Goal: Task Accomplishment & Management: Use online tool/utility

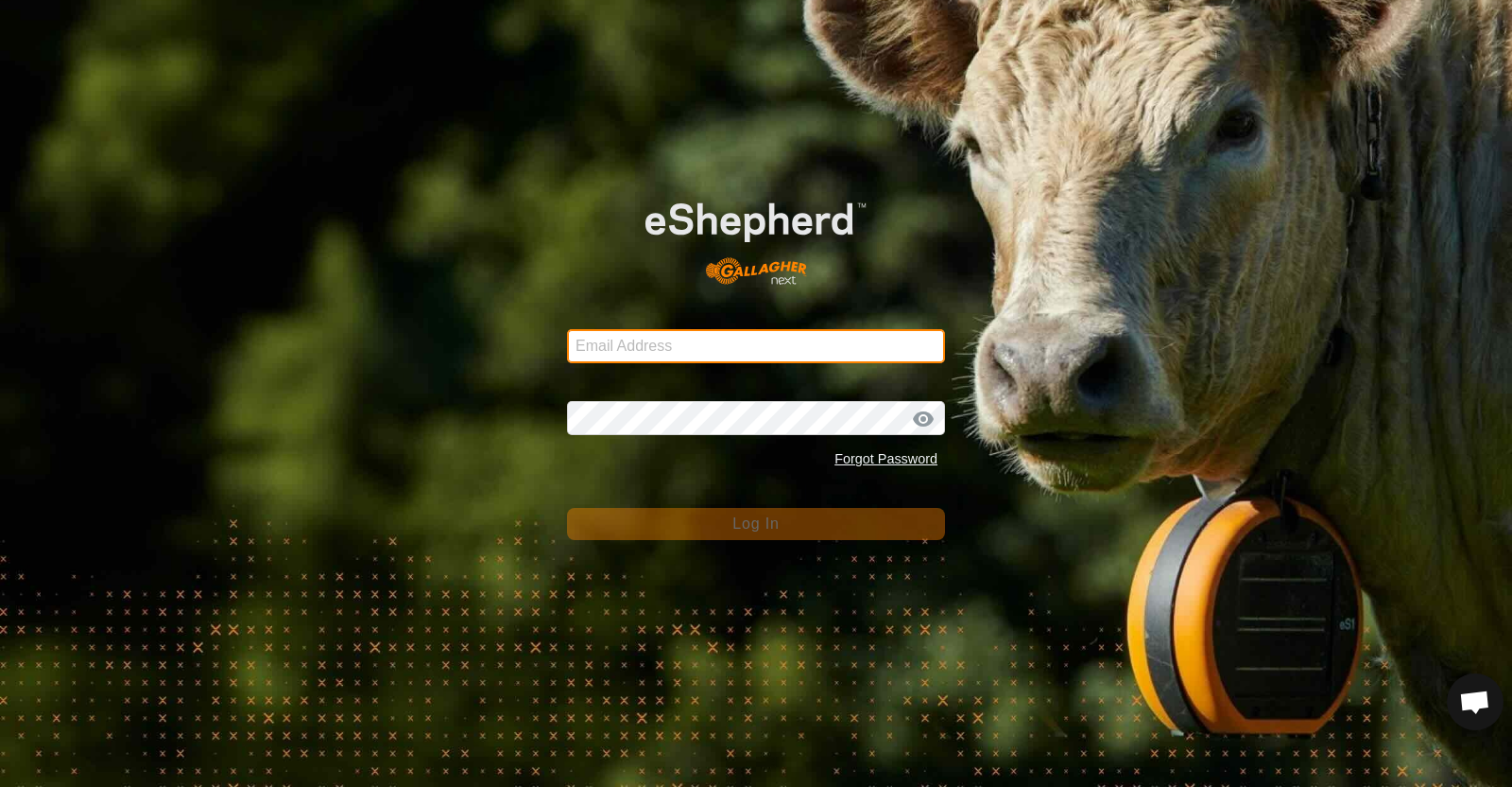
click at [719, 347] on input "Email Address" at bounding box center [756, 346] width 378 height 34
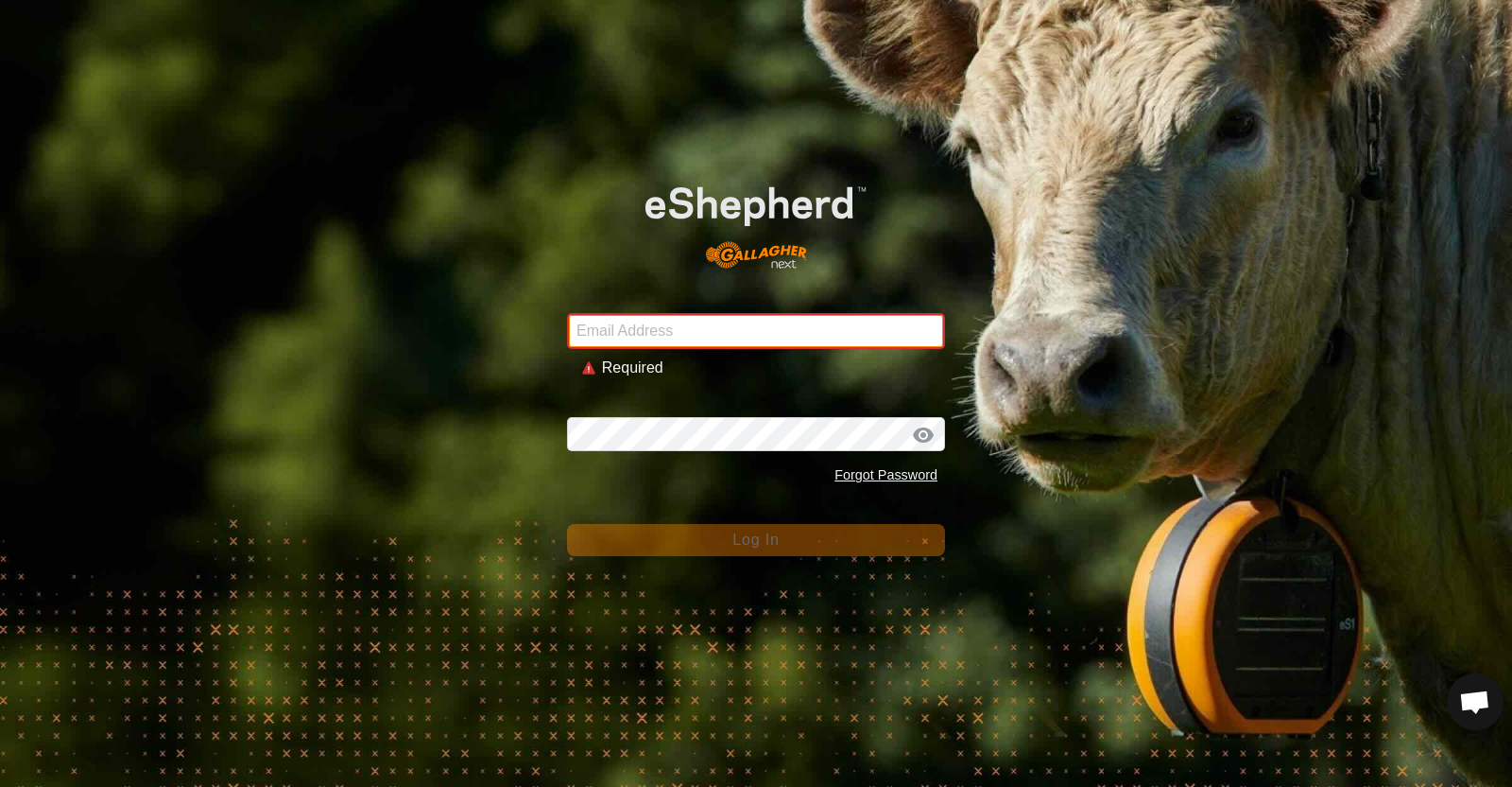
type input "[EMAIL_ADDRESS][DOMAIN_NAME]"
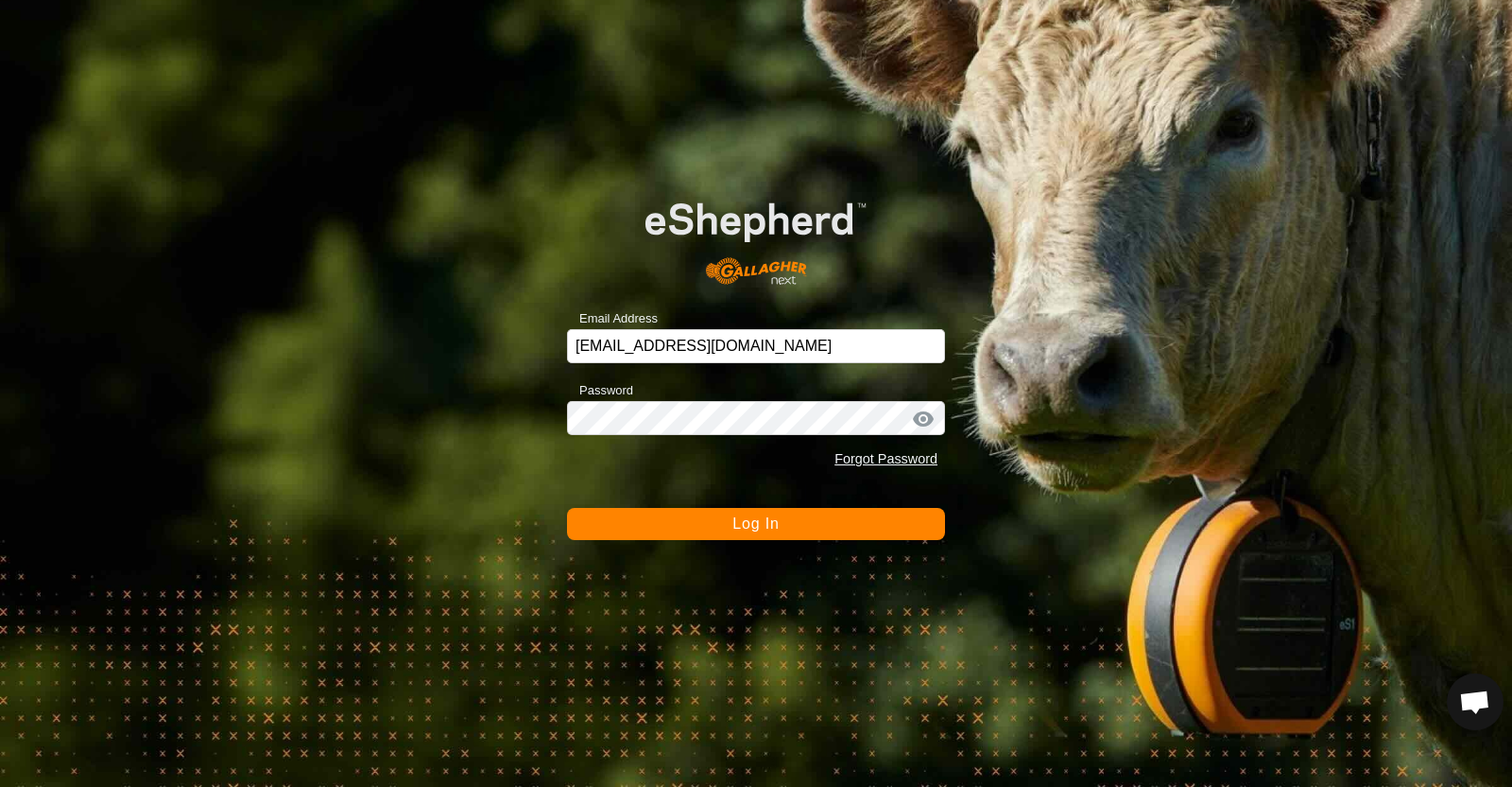
click at [717, 531] on button "Log In" at bounding box center [756, 524] width 378 height 32
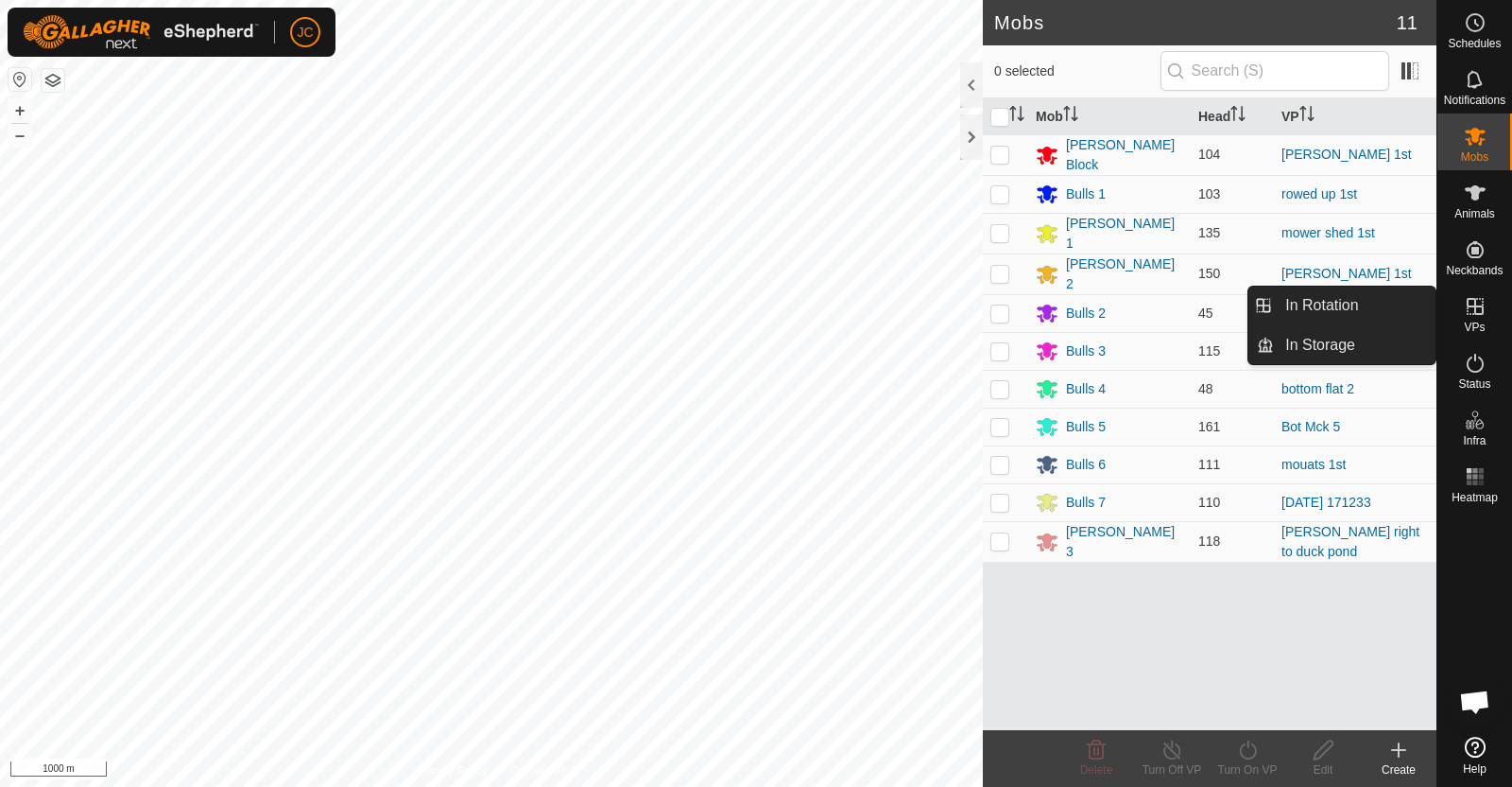
click at [1478, 323] on span "VPs" at bounding box center [1475, 327] width 21 height 11
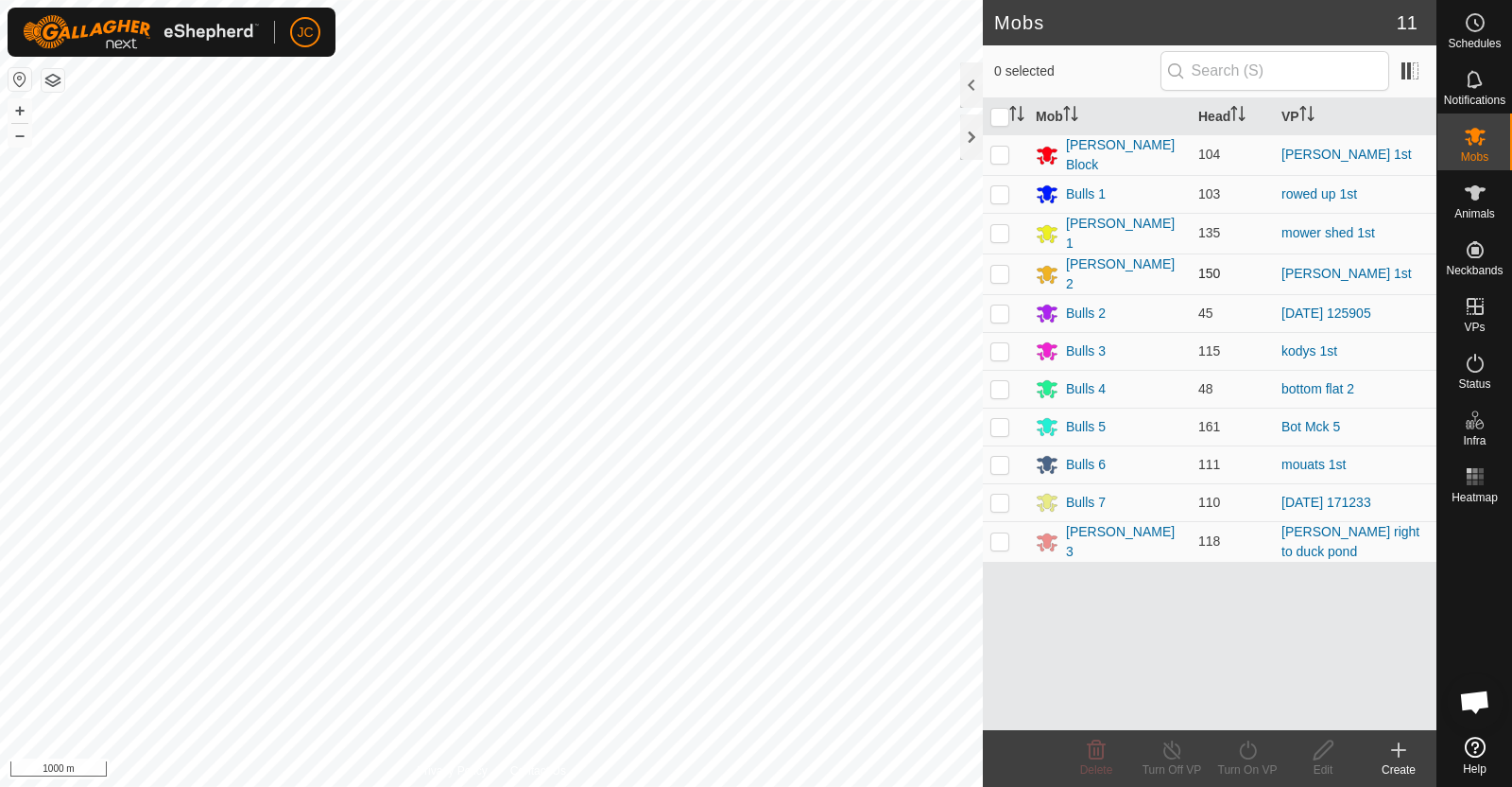
click at [1394, 280] on td "[PERSON_NAME] 1st" at bounding box center [1356, 274] width 163 height 41
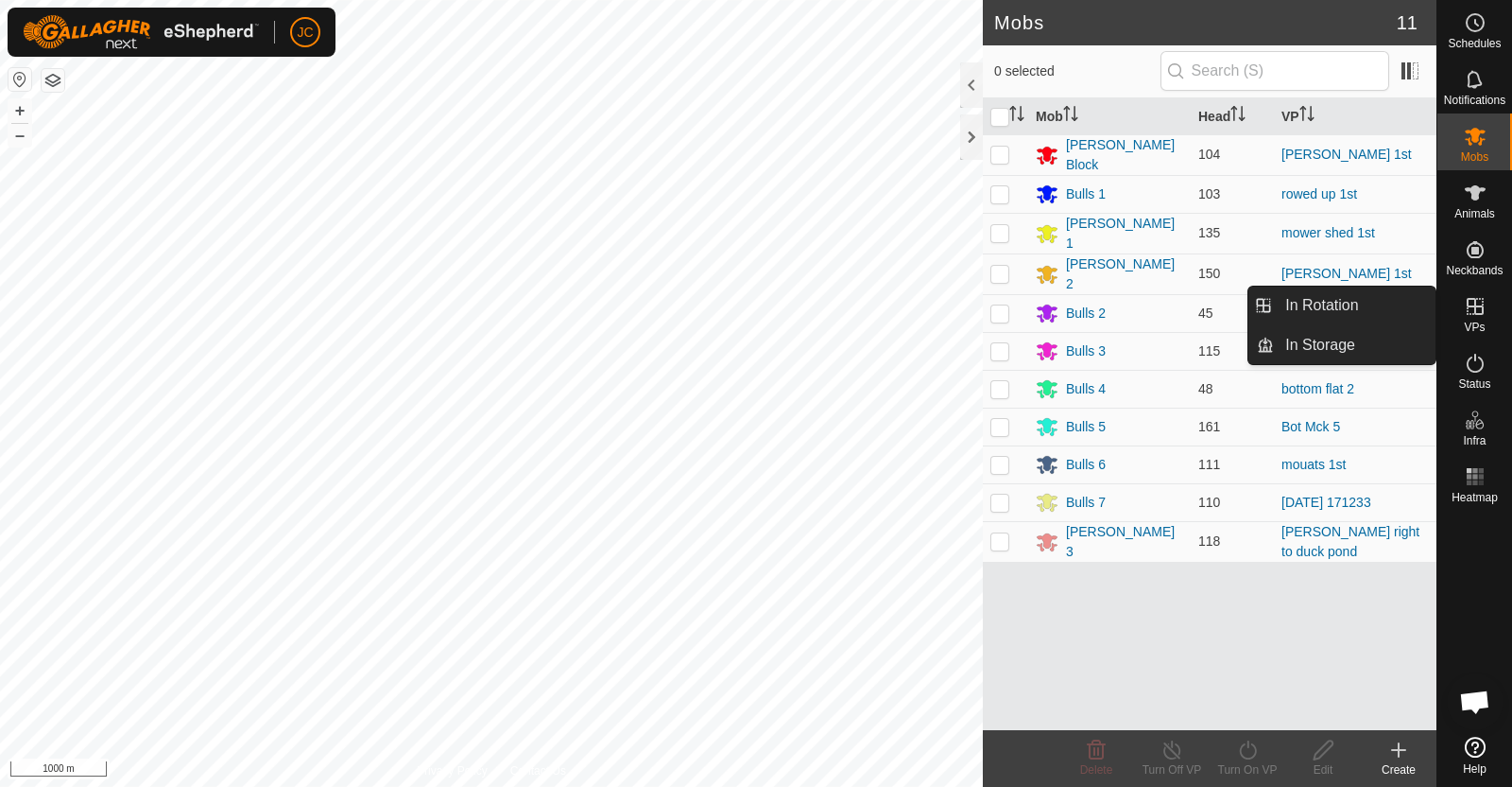
click at [1472, 318] on es-virtualpaddocks-svg-icon at bounding box center [1476, 306] width 34 height 31
click at [1394, 299] on link "In Rotation" at bounding box center [1356, 305] width 162 height 38
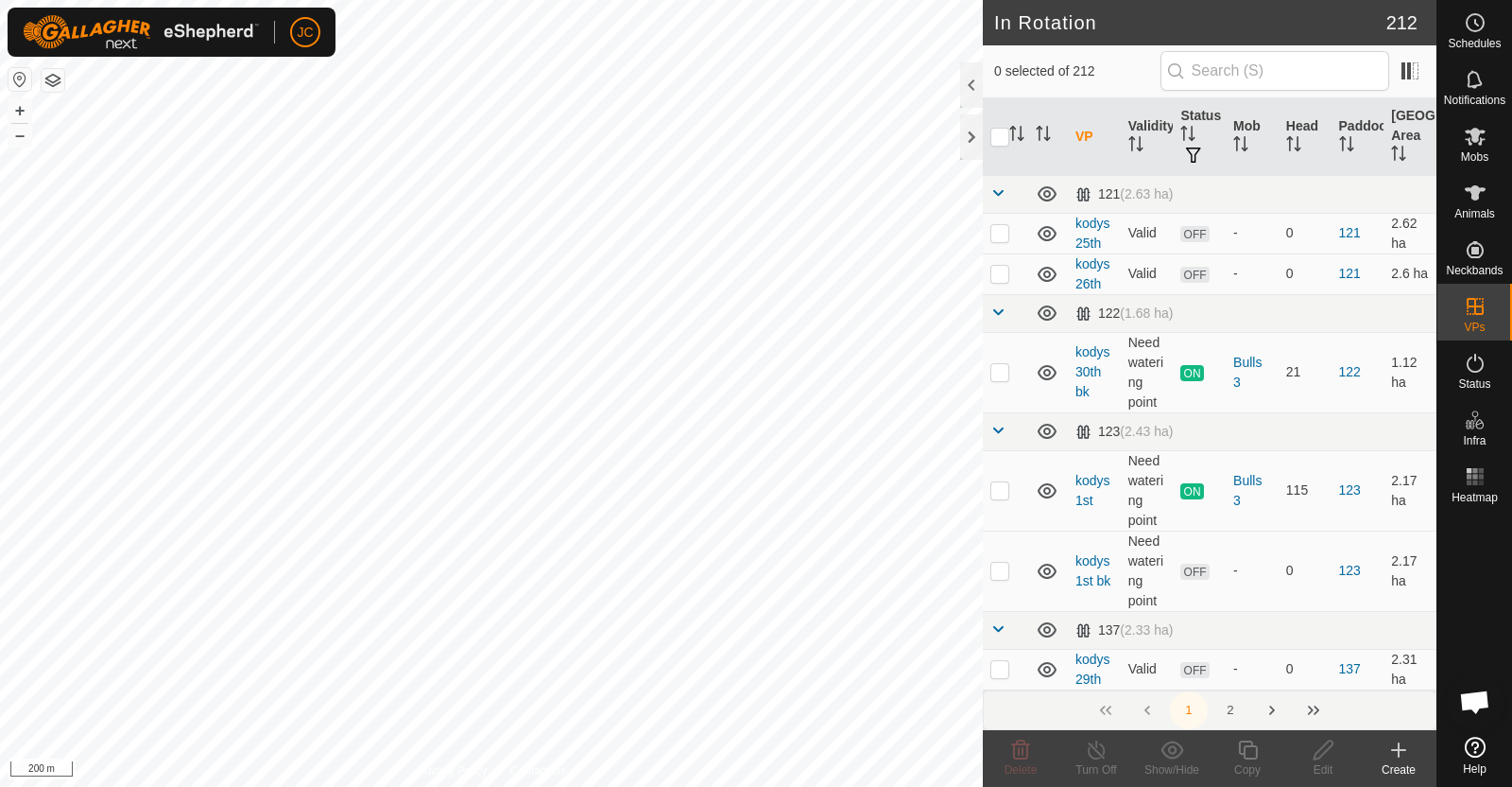
click at [1404, 755] on icon at bounding box center [1400, 750] width 23 height 23
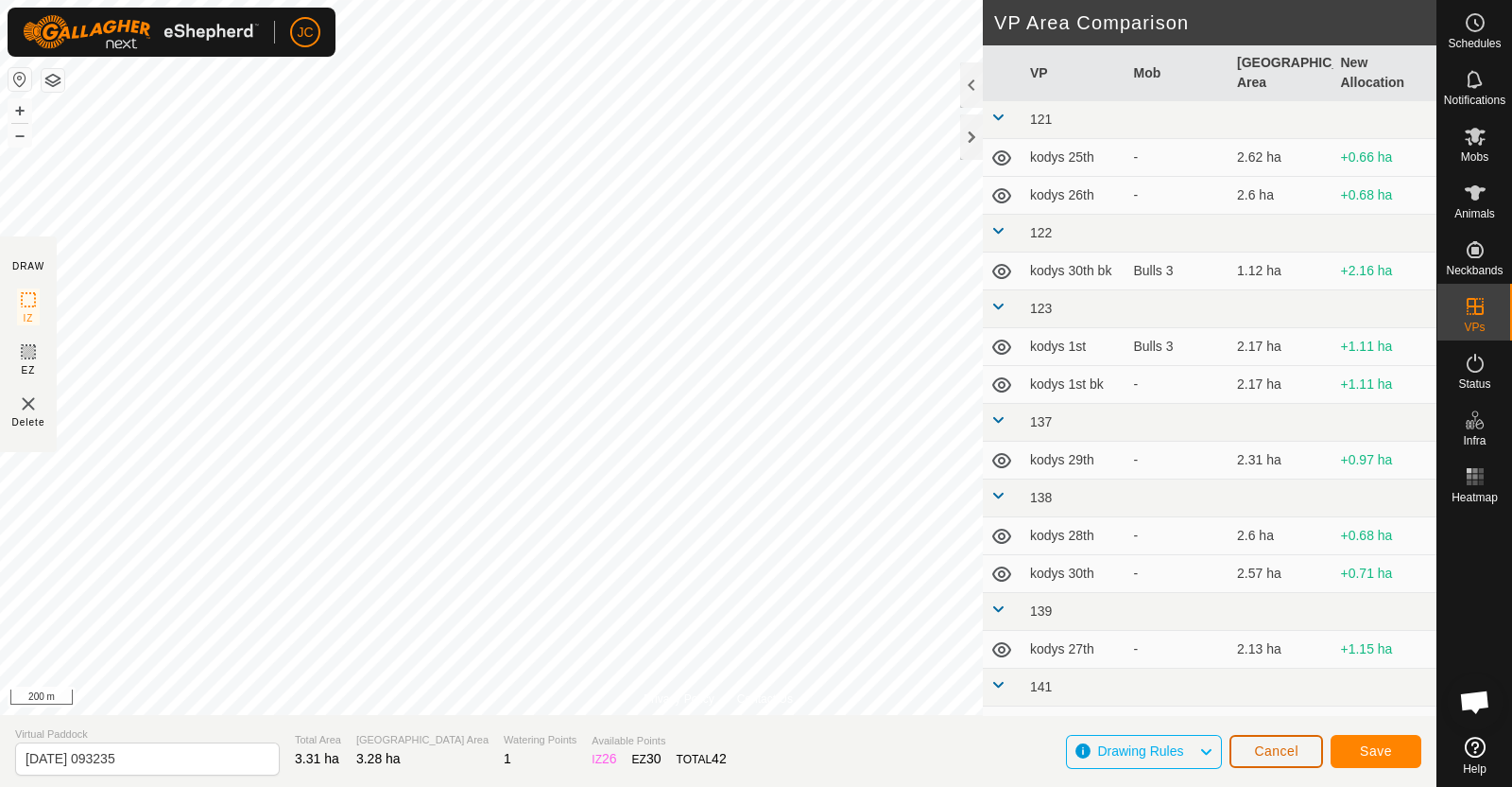
click at [1271, 748] on span "Cancel" at bounding box center [1277, 751] width 45 height 15
